Goal: Task Accomplishment & Management: Use online tool/utility

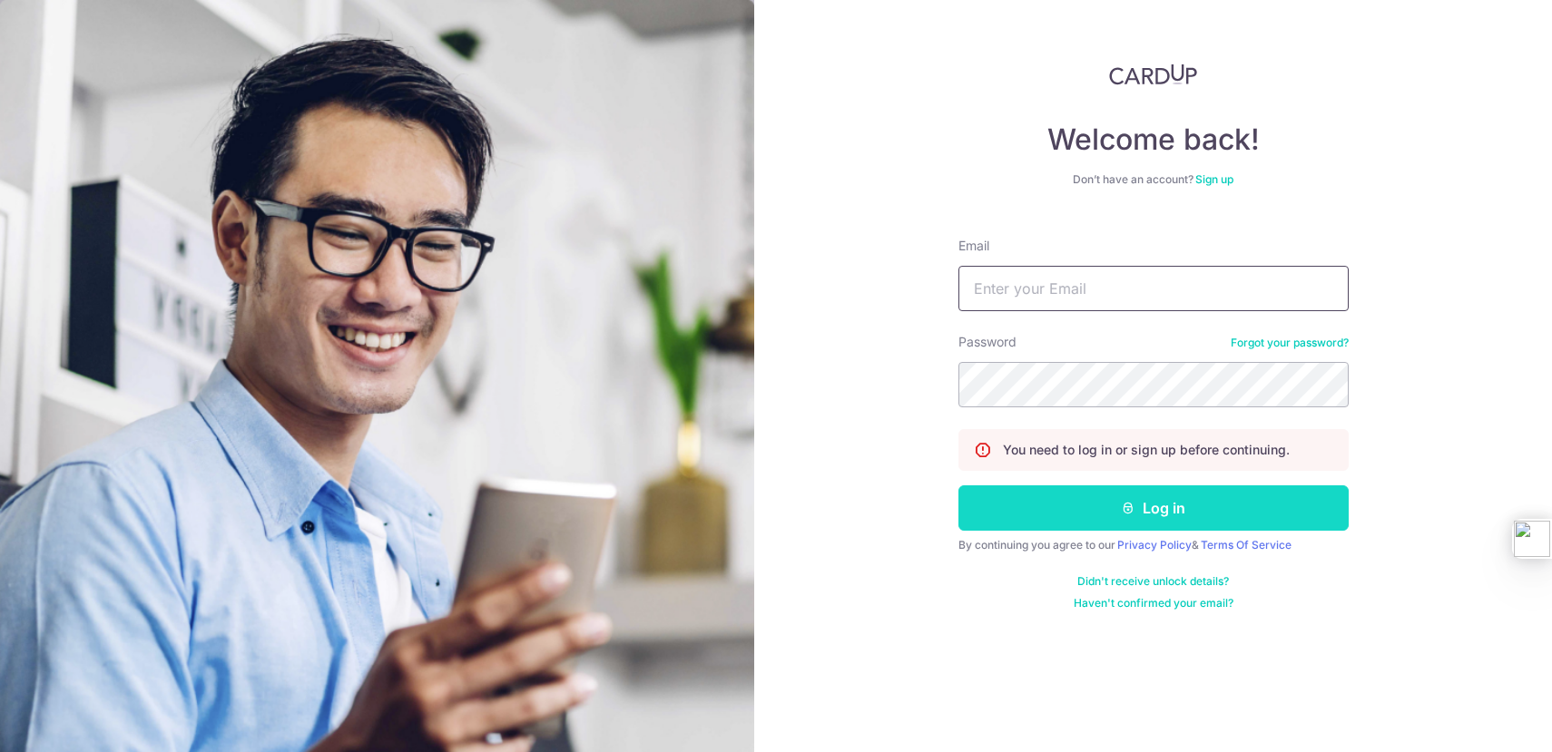
type input "[EMAIL_ADDRESS][DOMAIN_NAME]"
click at [1145, 499] on button "Log in" at bounding box center [1153, 507] width 390 height 45
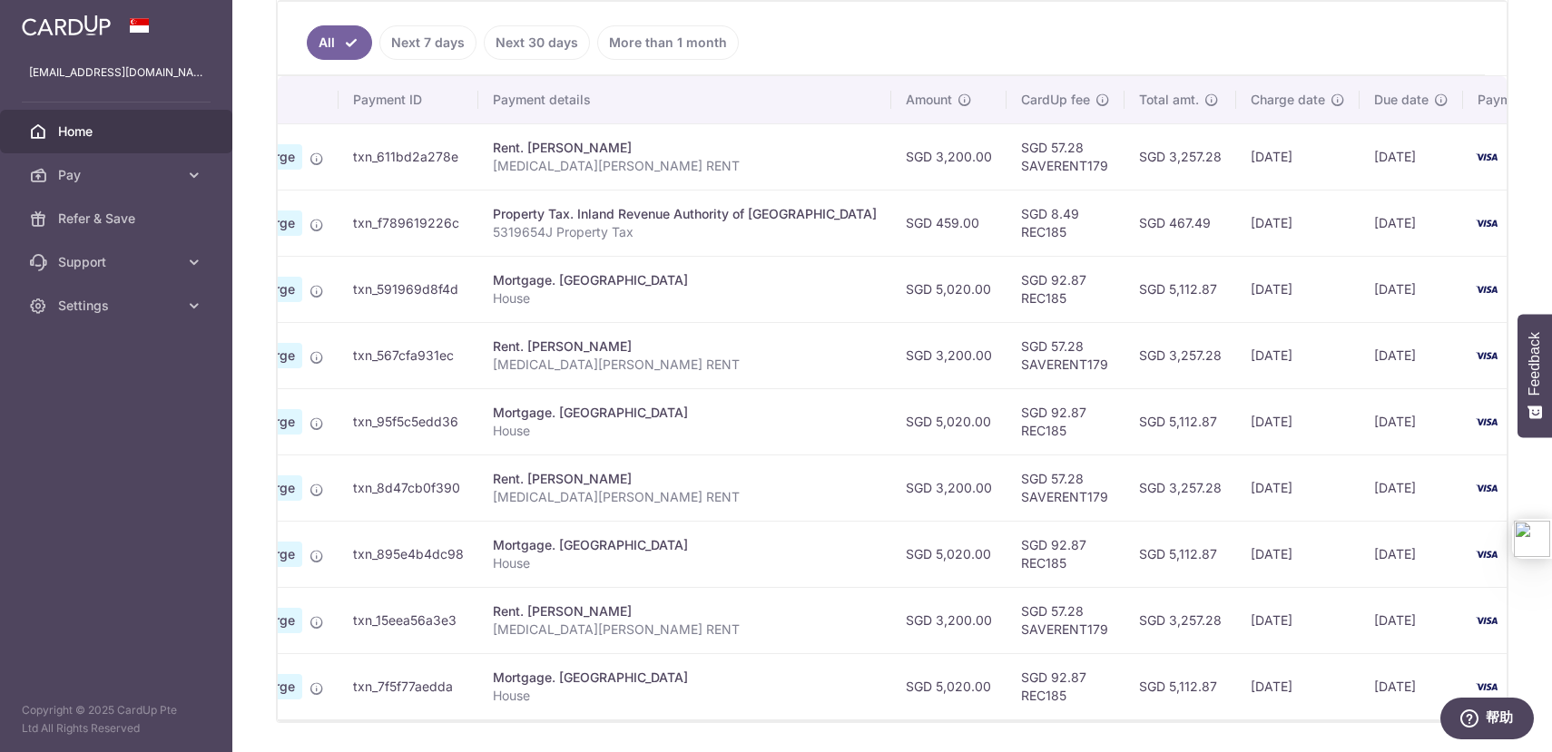
scroll to position [541, 0]
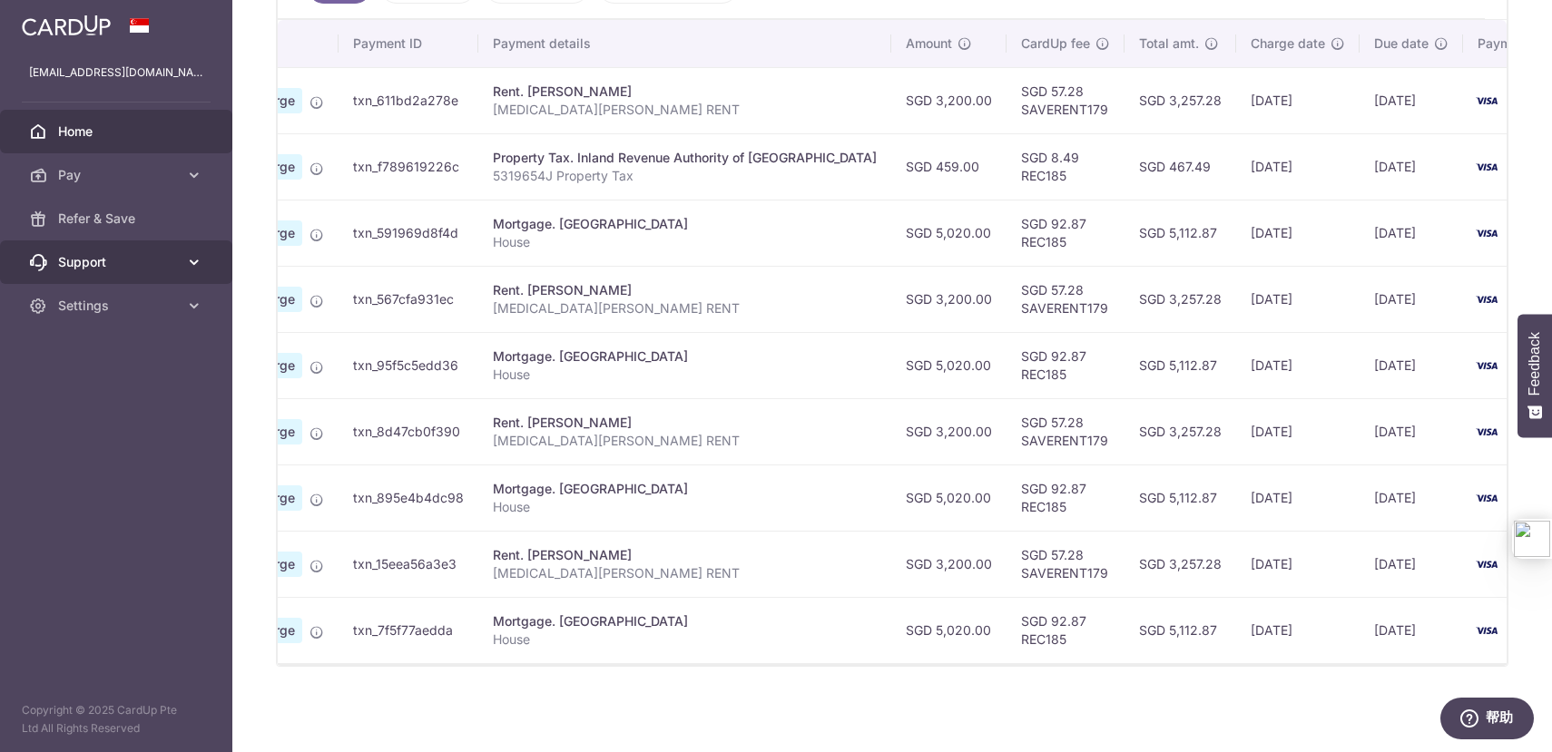
click at [174, 263] on span "Support" at bounding box center [118, 262] width 120 height 18
click at [173, 263] on span "Support" at bounding box center [118, 262] width 120 height 18
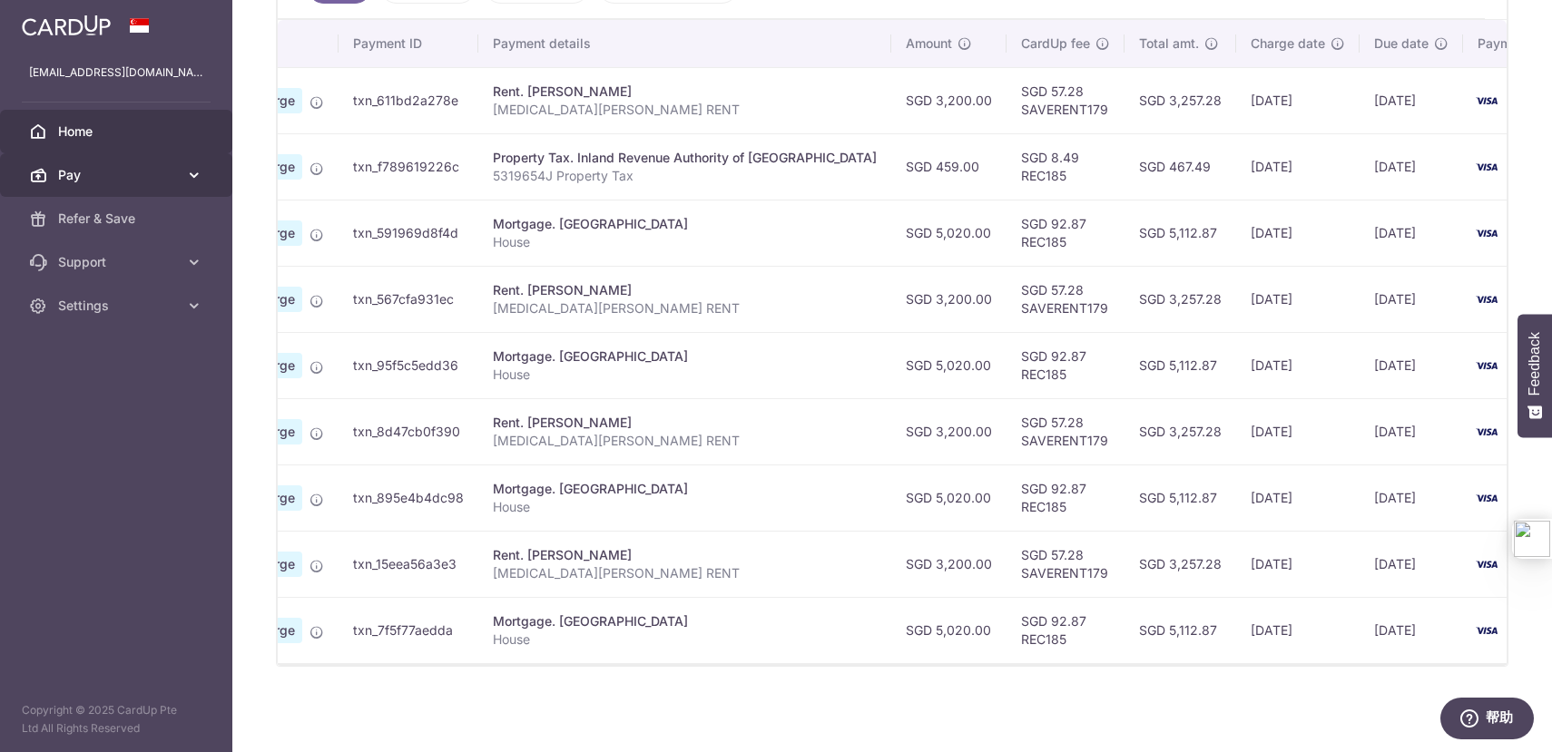
click at [164, 181] on span "Pay" at bounding box center [118, 175] width 120 height 18
